Goal: Check status: Check status

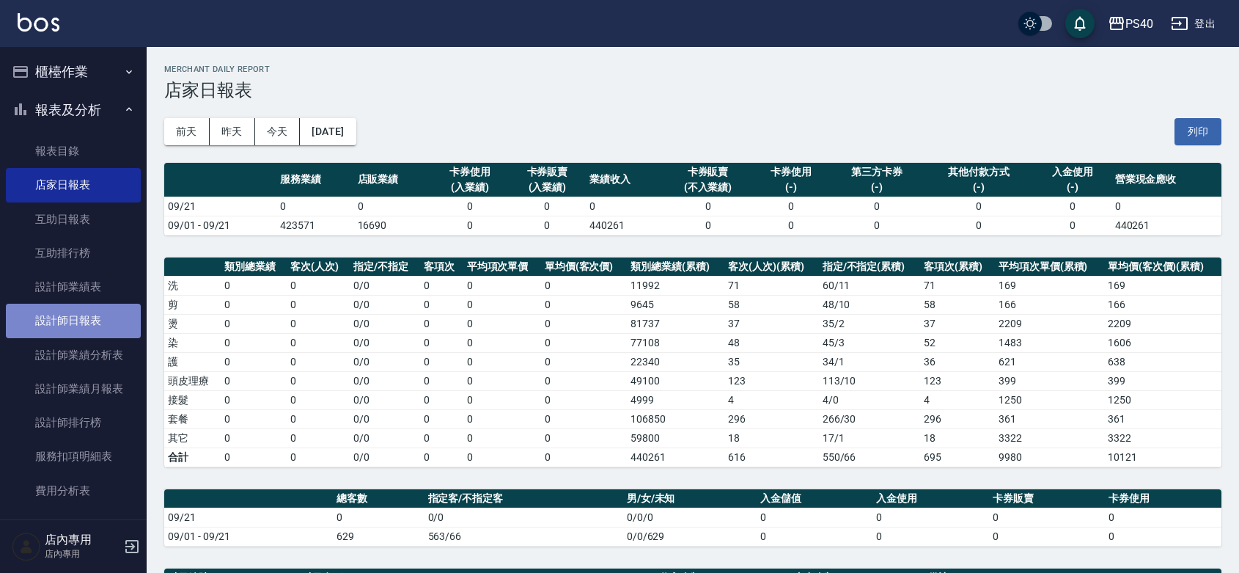
click at [79, 320] on link "設計師日報表" at bounding box center [73, 321] width 135 height 34
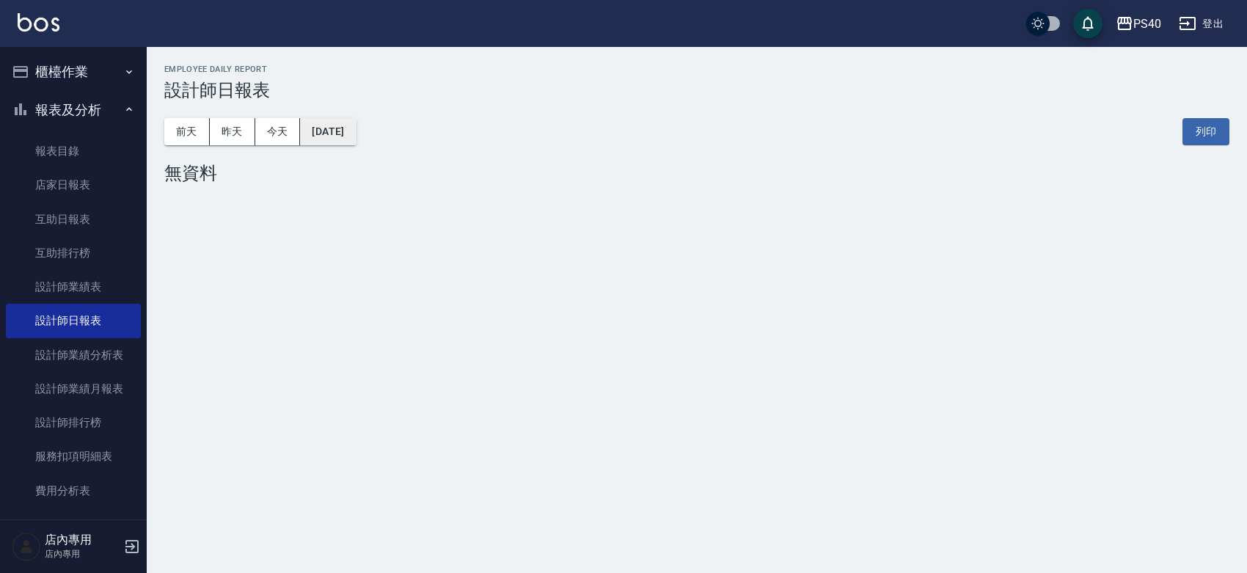
click at [356, 132] on button "[DATE]" at bounding box center [328, 131] width 56 height 27
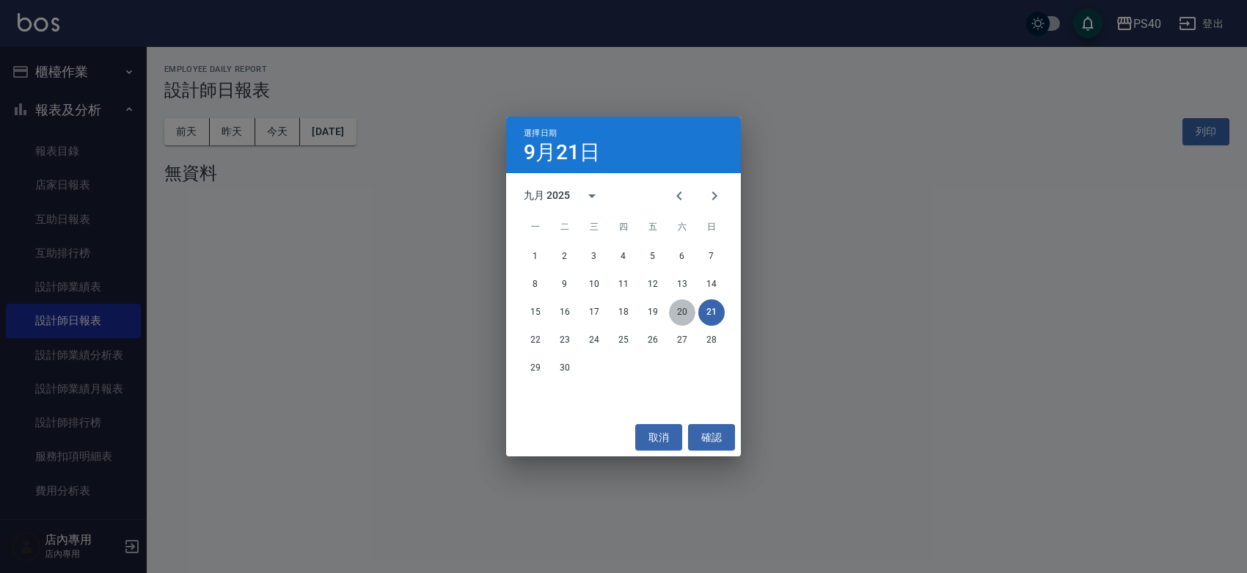
click at [683, 309] on button "20" at bounding box center [682, 312] width 26 height 26
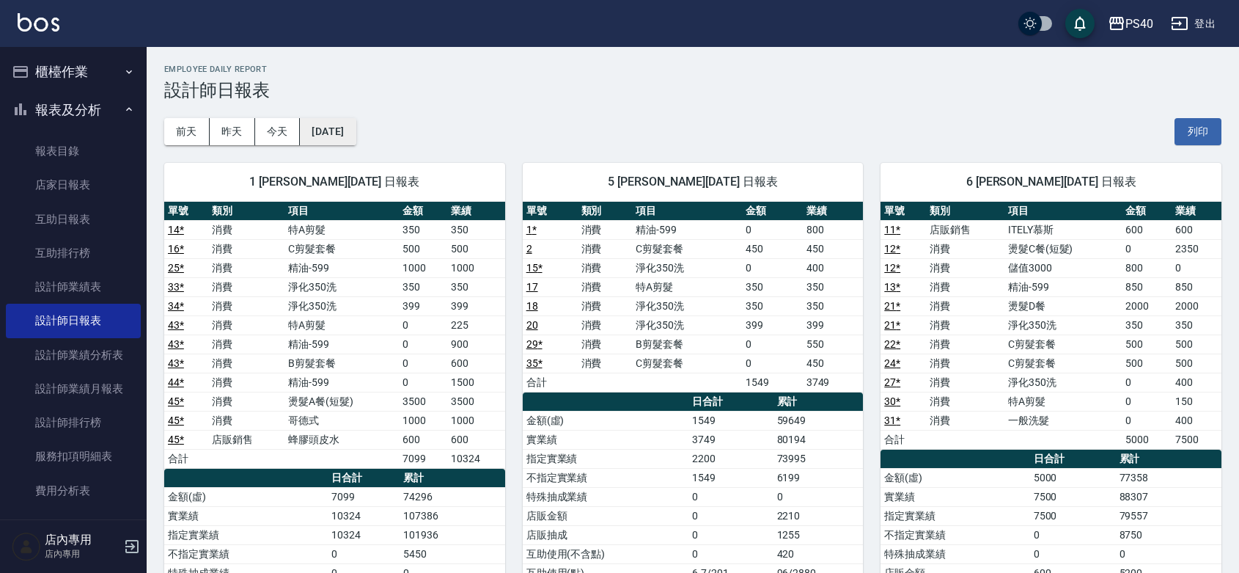
click at [327, 134] on button "[DATE]" at bounding box center [328, 131] width 56 height 27
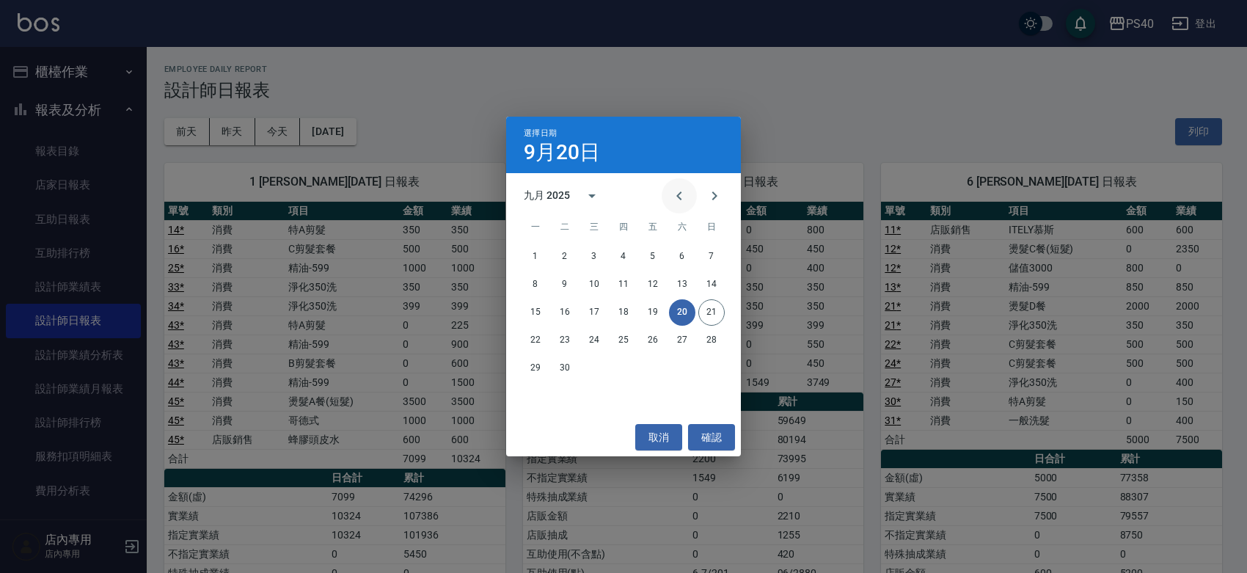
click at [676, 199] on icon "Previous month" at bounding box center [678, 195] width 5 height 9
click at [561, 191] on div "八月 2025" at bounding box center [547, 195] width 46 height 15
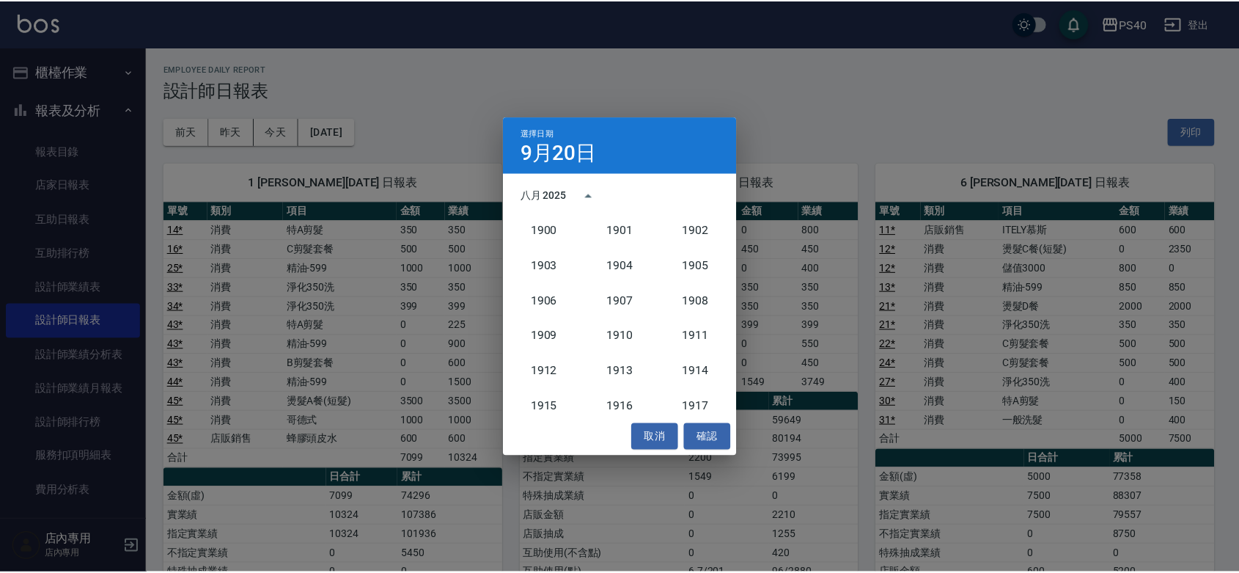
scroll to position [1357, 0]
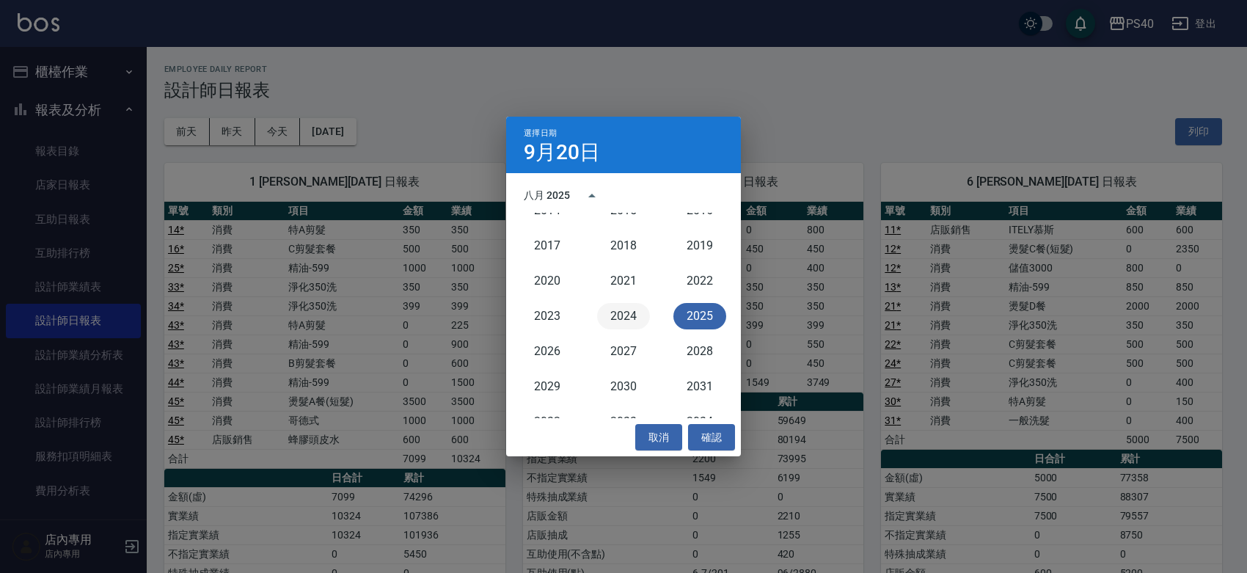
click at [614, 315] on button "2024" at bounding box center [623, 316] width 53 height 26
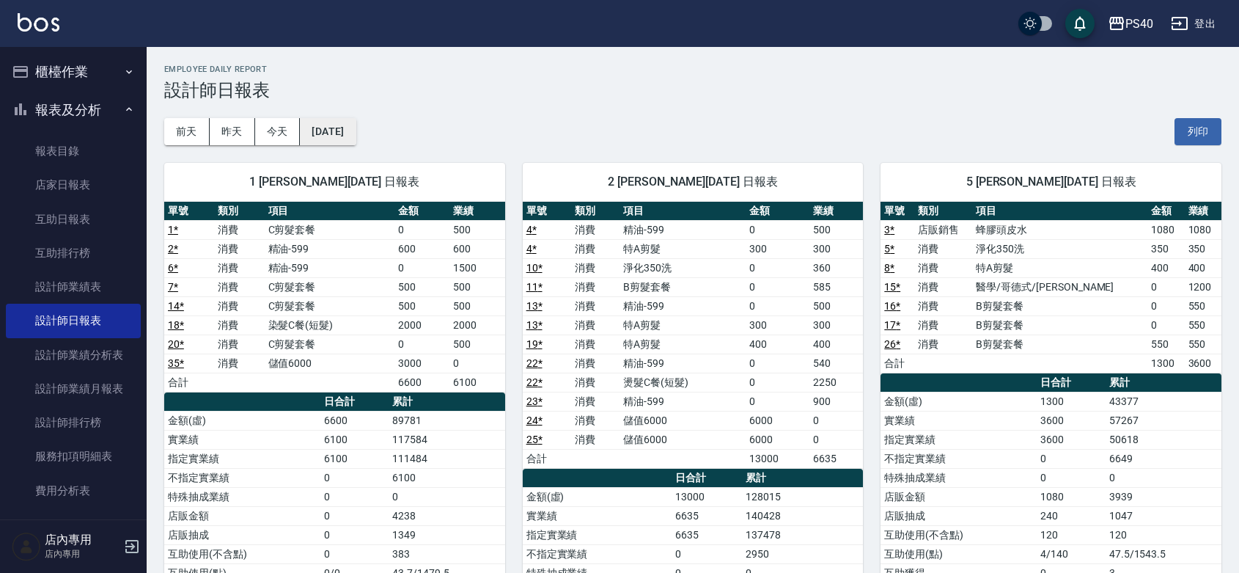
click at [356, 125] on button "[DATE]" at bounding box center [328, 131] width 56 height 27
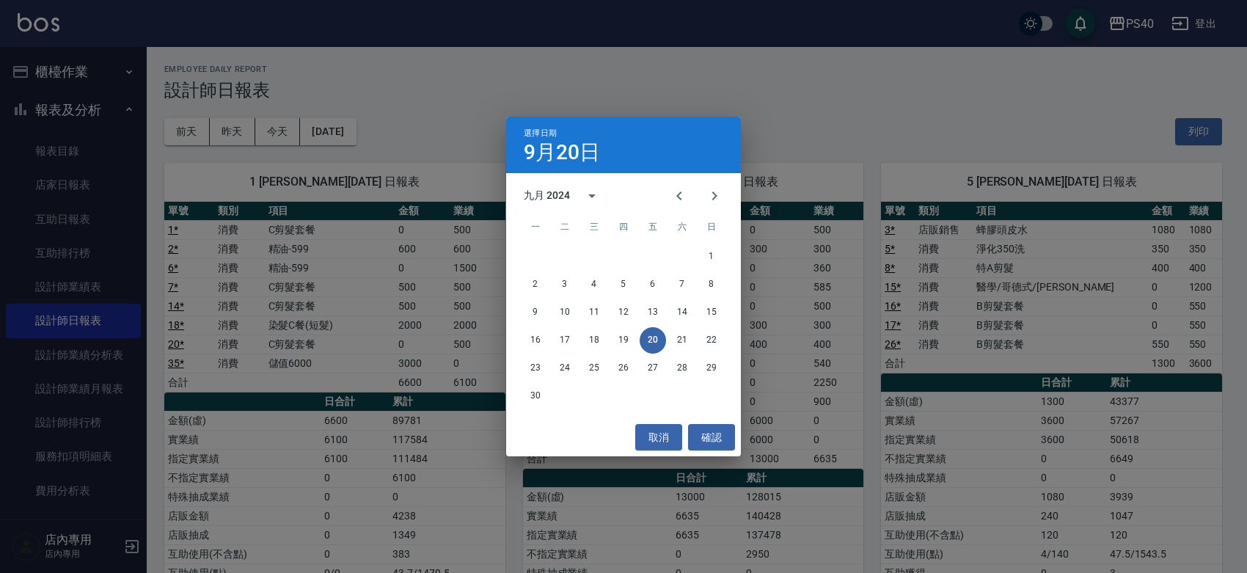
click at [1082, 153] on div "選擇日期 [DATE] 九月 2024 一 二 三 四 五 六 日 1 2 3 4 5 6 7 8 9 10 11 12 13 14 15 16 17 18 …" at bounding box center [623, 286] width 1247 height 573
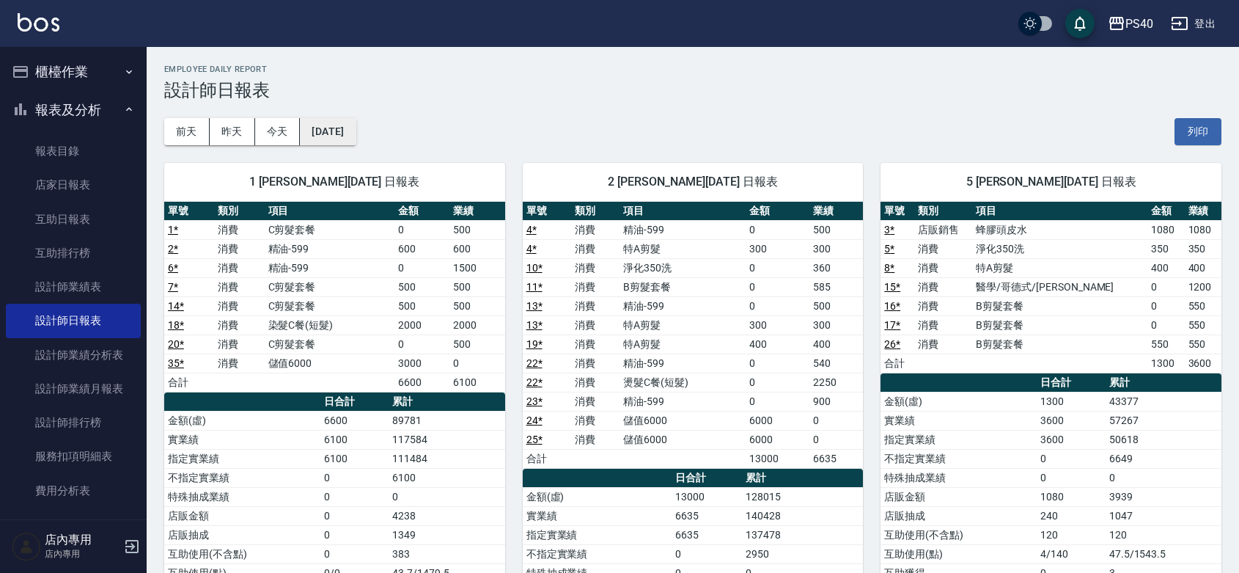
click at [356, 126] on button "[DATE]" at bounding box center [328, 131] width 56 height 27
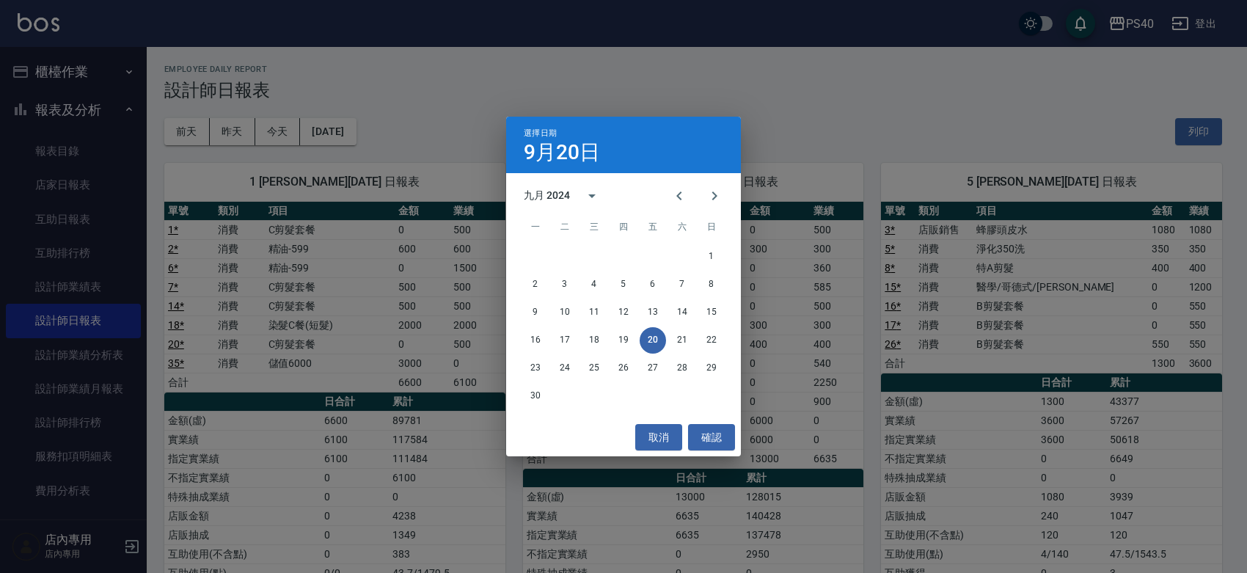
click at [816, 221] on div "選擇日期 [DATE] 九月 2024 一 二 三 四 五 六 日 1 2 3 4 5 6 7 8 9 10 11 12 13 14 15 16 17 18 …" at bounding box center [623, 286] width 1247 height 573
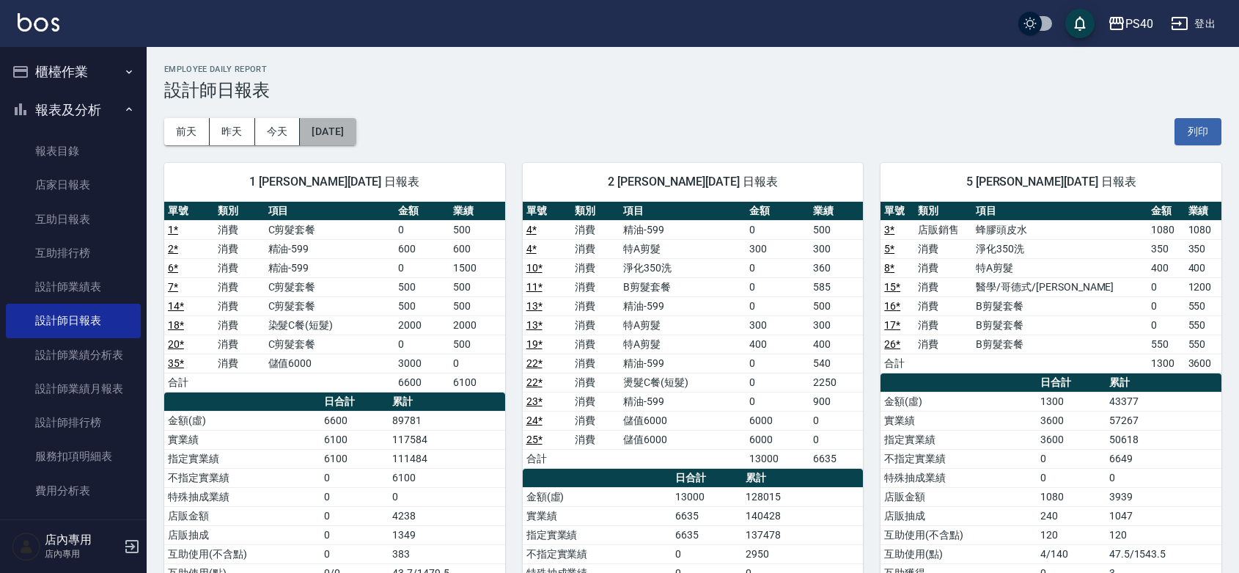
click at [342, 130] on button "[DATE]" at bounding box center [328, 131] width 56 height 27
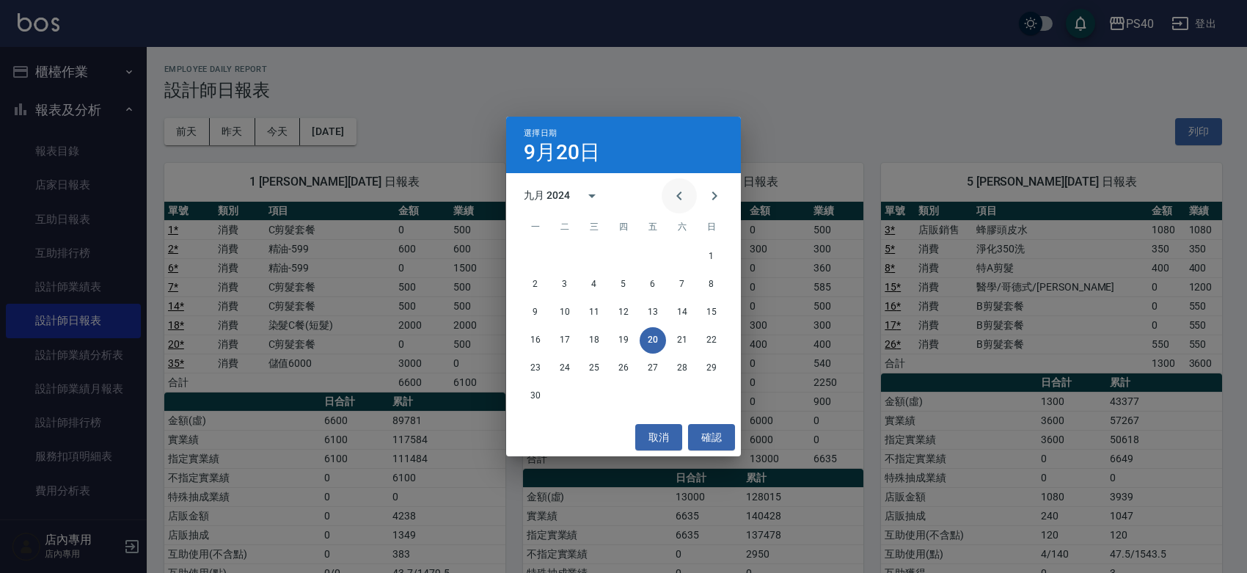
click at [670, 196] on icon "Previous month" at bounding box center [679, 196] width 18 height 18
click at [565, 339] on button "20" at bounding box center [564, 340] width 26 height 26
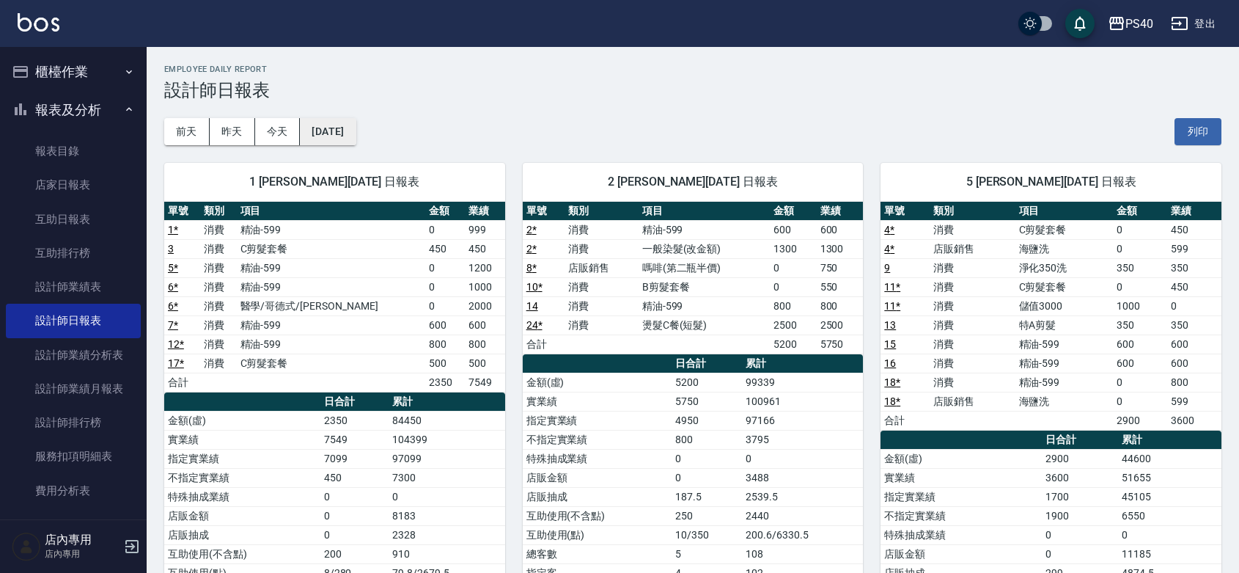
click at [356, 138] on button "[DATE]" at bounding box center [328, 131] width 56 height 27
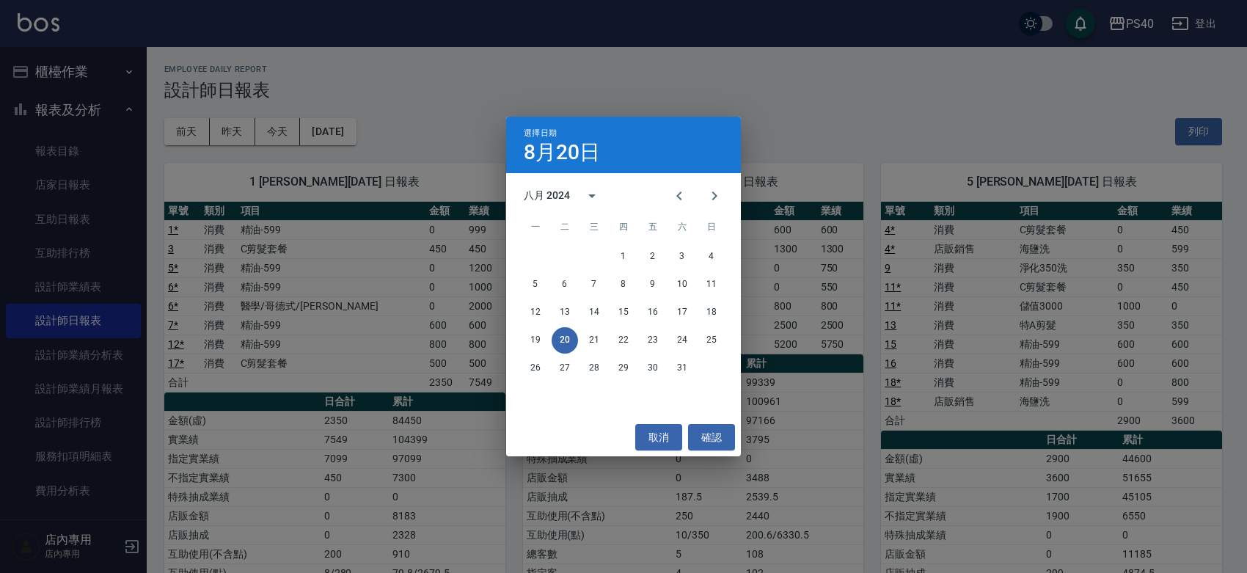
click at [790, 143] on div "選擇日期 [DATE] 八月 2024 一 二 三 四 五 六 日 1 2 3 4 5 6 7 8 9 10 11 12 13 14 15 16 17 18 …" at bounding box center [623, 286] width 1247 height 573
